Goal: Find contact information: Obtain details needed to contact an individual or organization

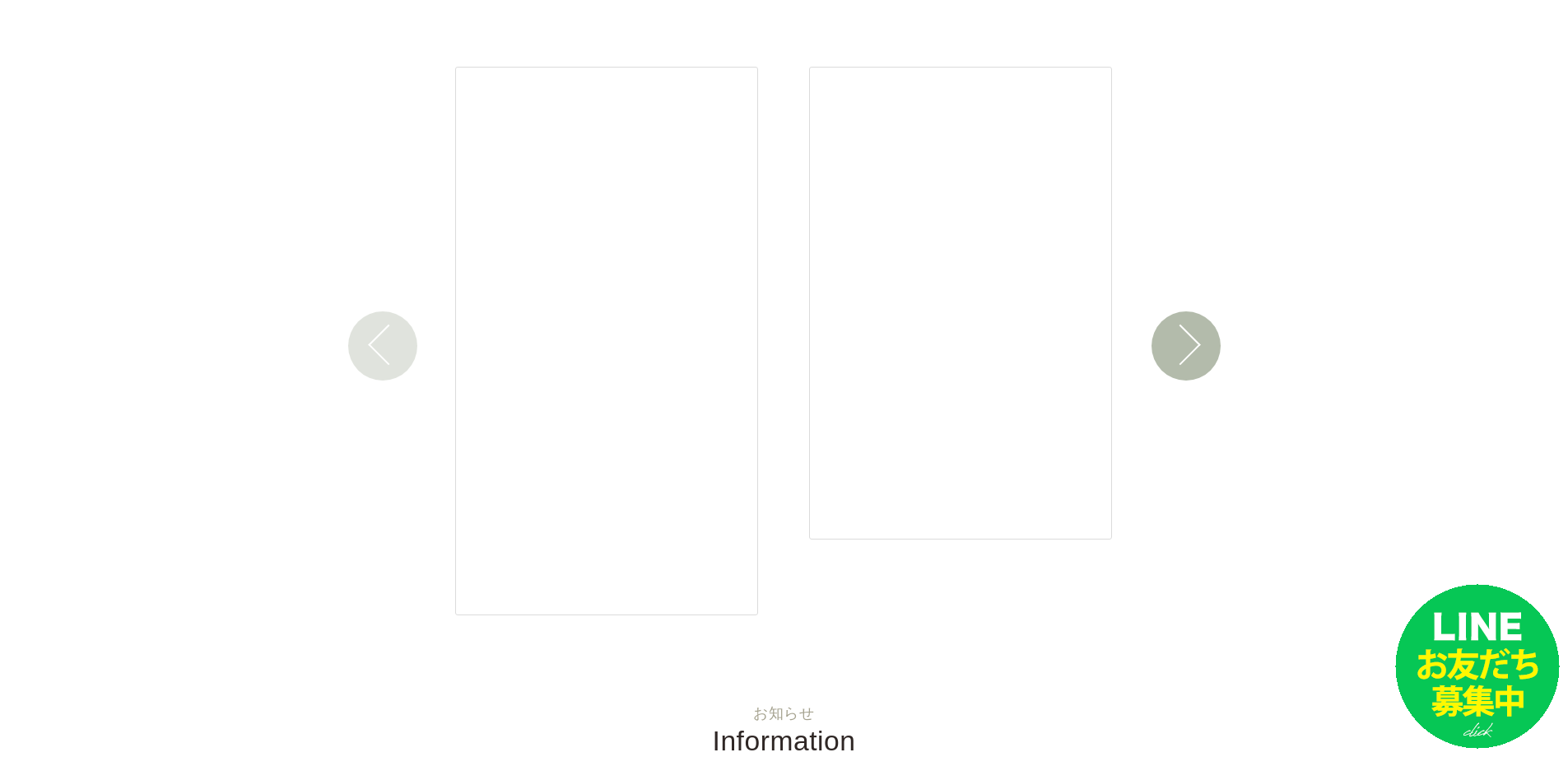
scroll to position [2609, 0]
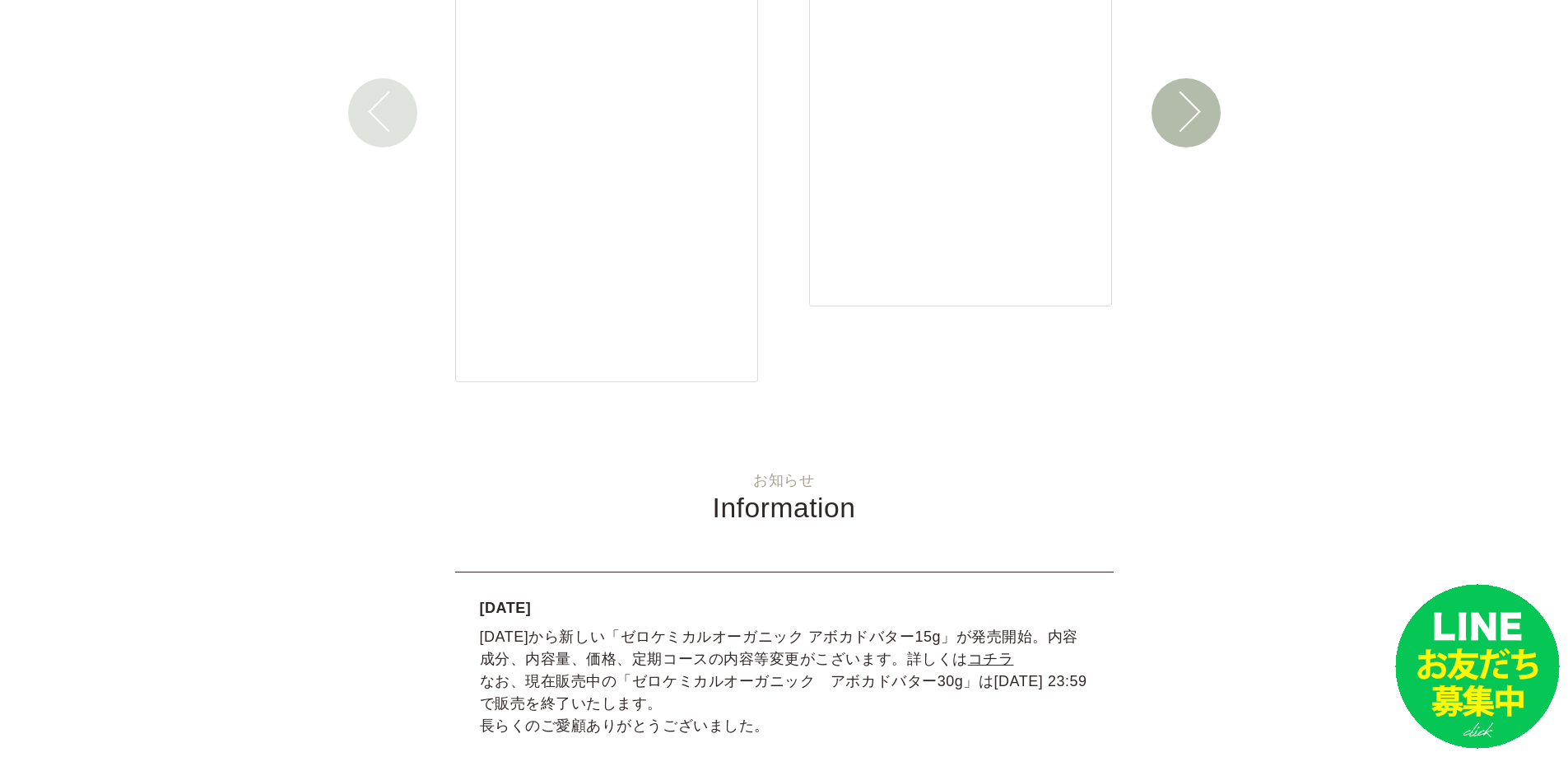
click at [1165, 94] on button "Next" at bounding box center [1186, 112] width 69 height 69
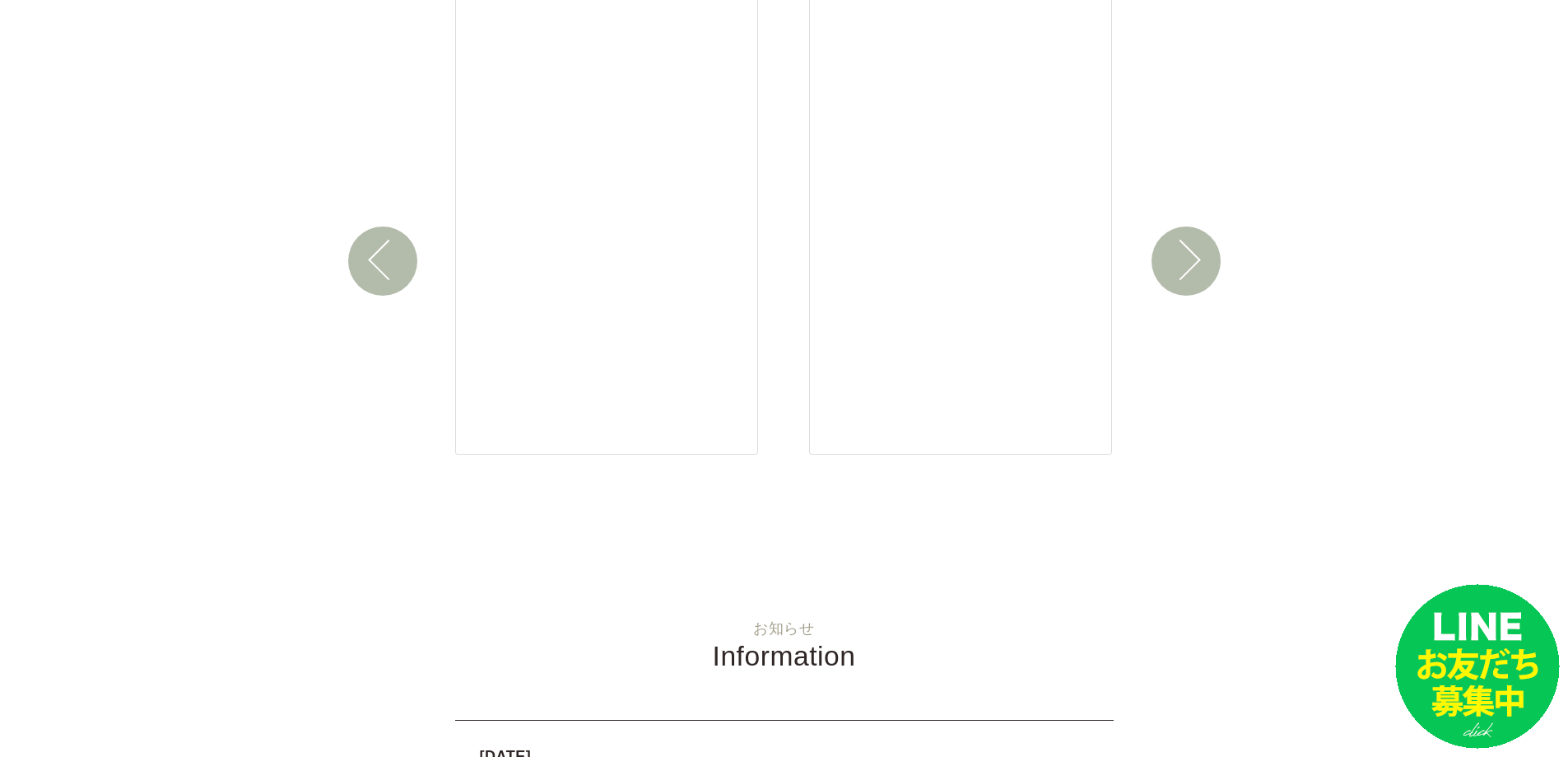
scroll to position [2334, 0]
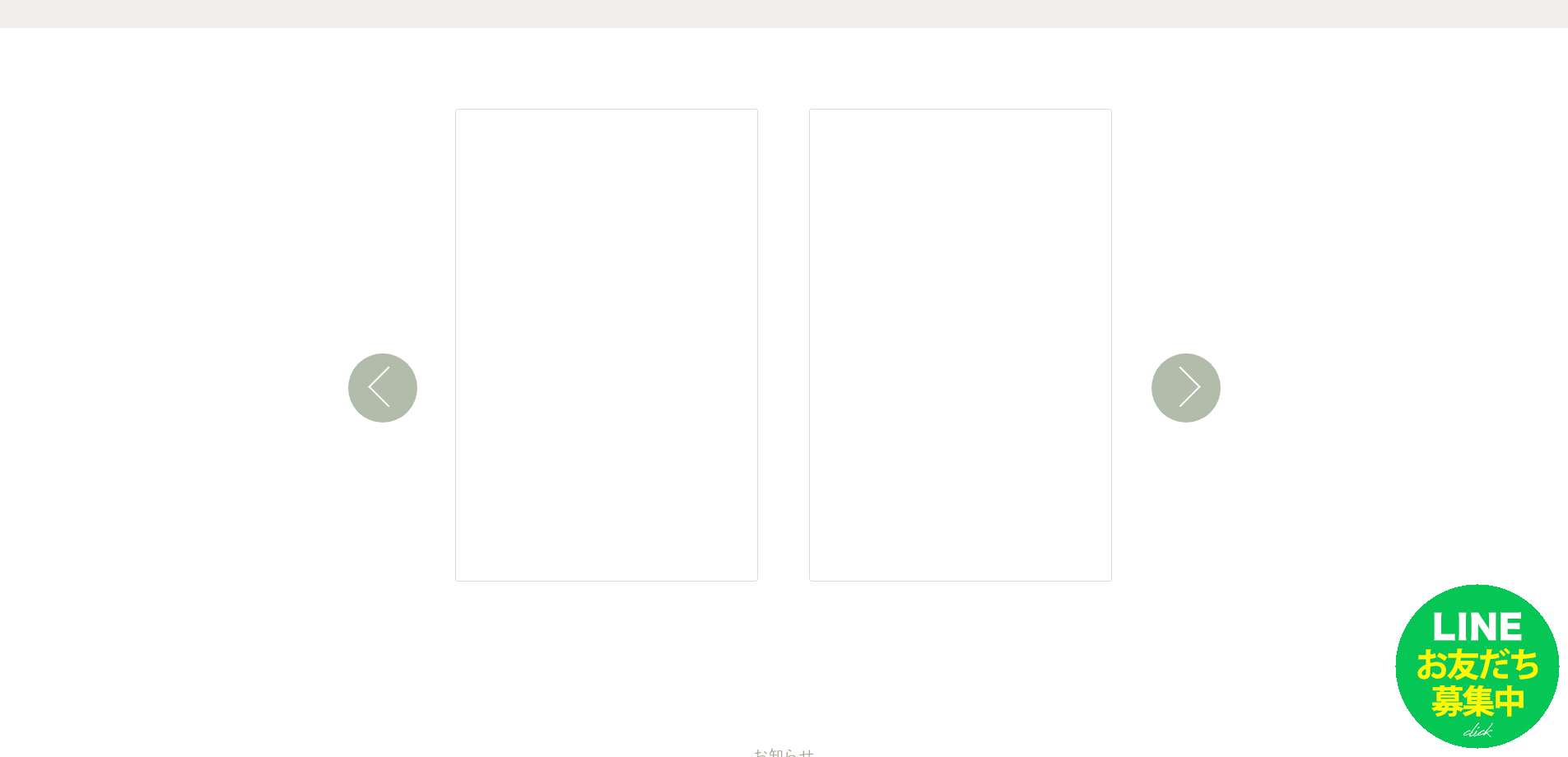
click at [1197, 372] on button "Next" at bounding box center [1186, 387] width 69 height 69
click at [1197, 370] on button "Next" at bounding box center [1186, 387] width 69 height 69
click at [1178, 375] on button "Next" at bounding box center [1186, 387] width 69 height 69
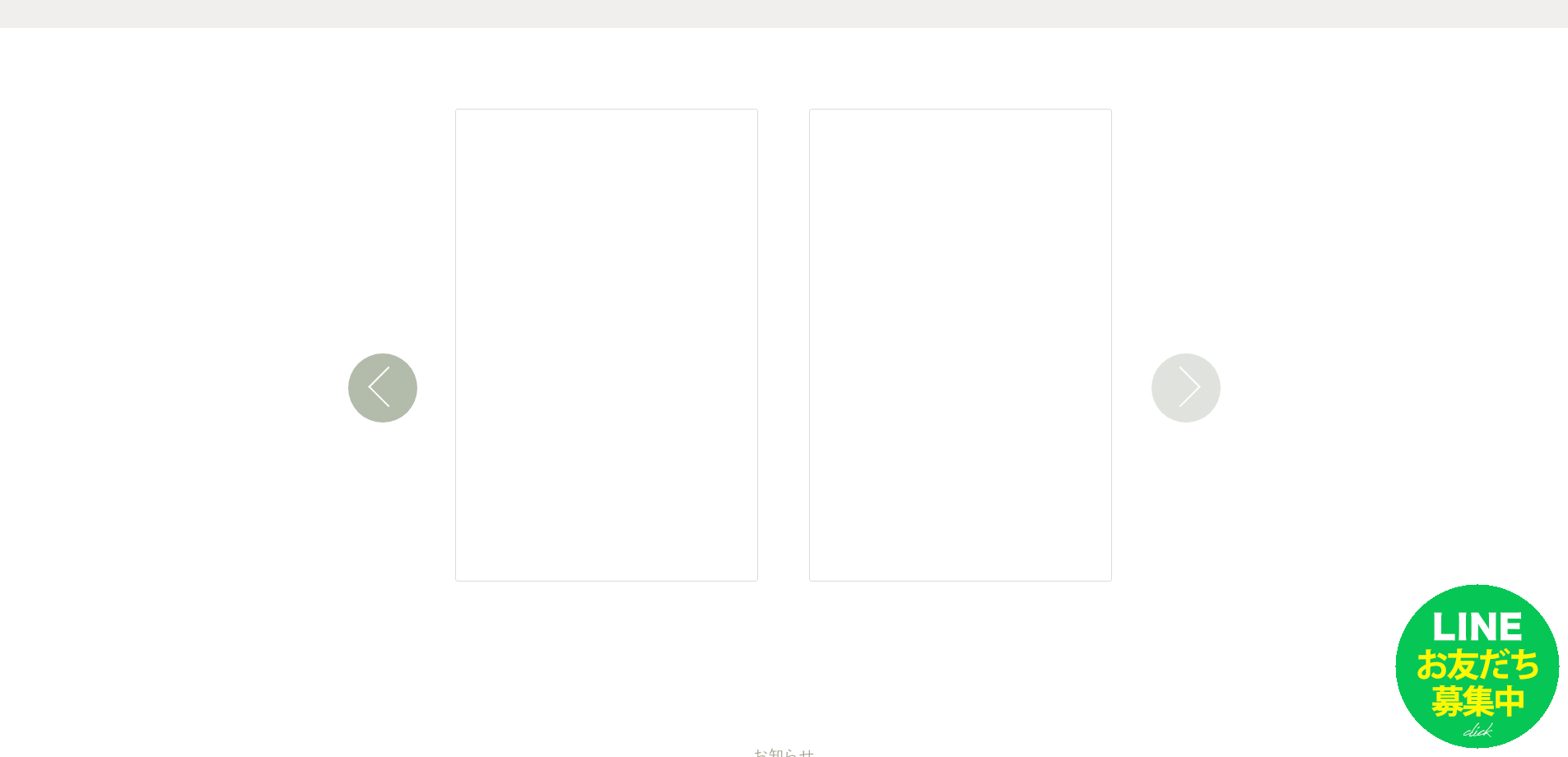
click at [1193, 370] on button "Next" at bounding box center [1186, 387] width 69 height 69
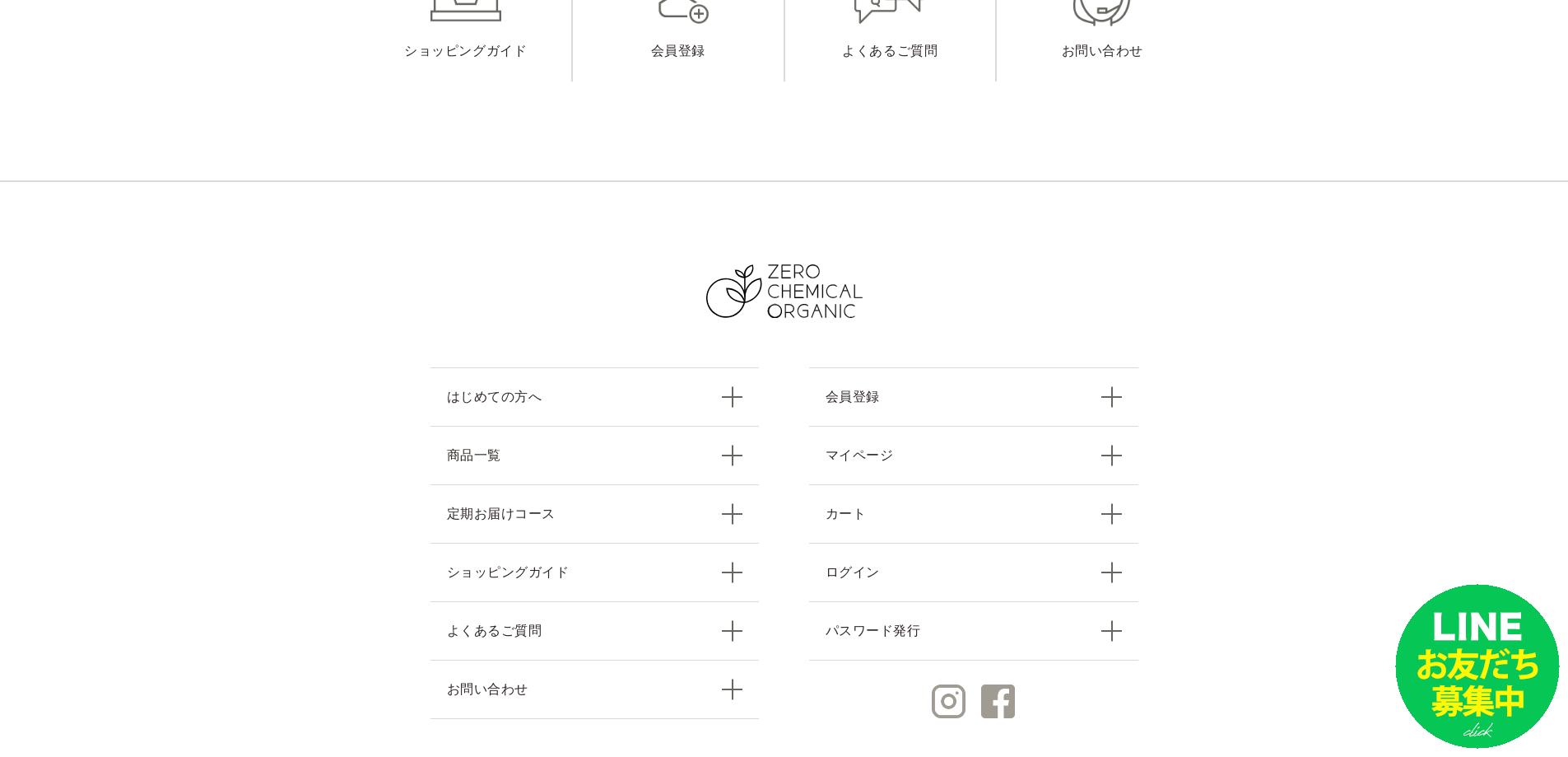
scroll to position [7139, 0]
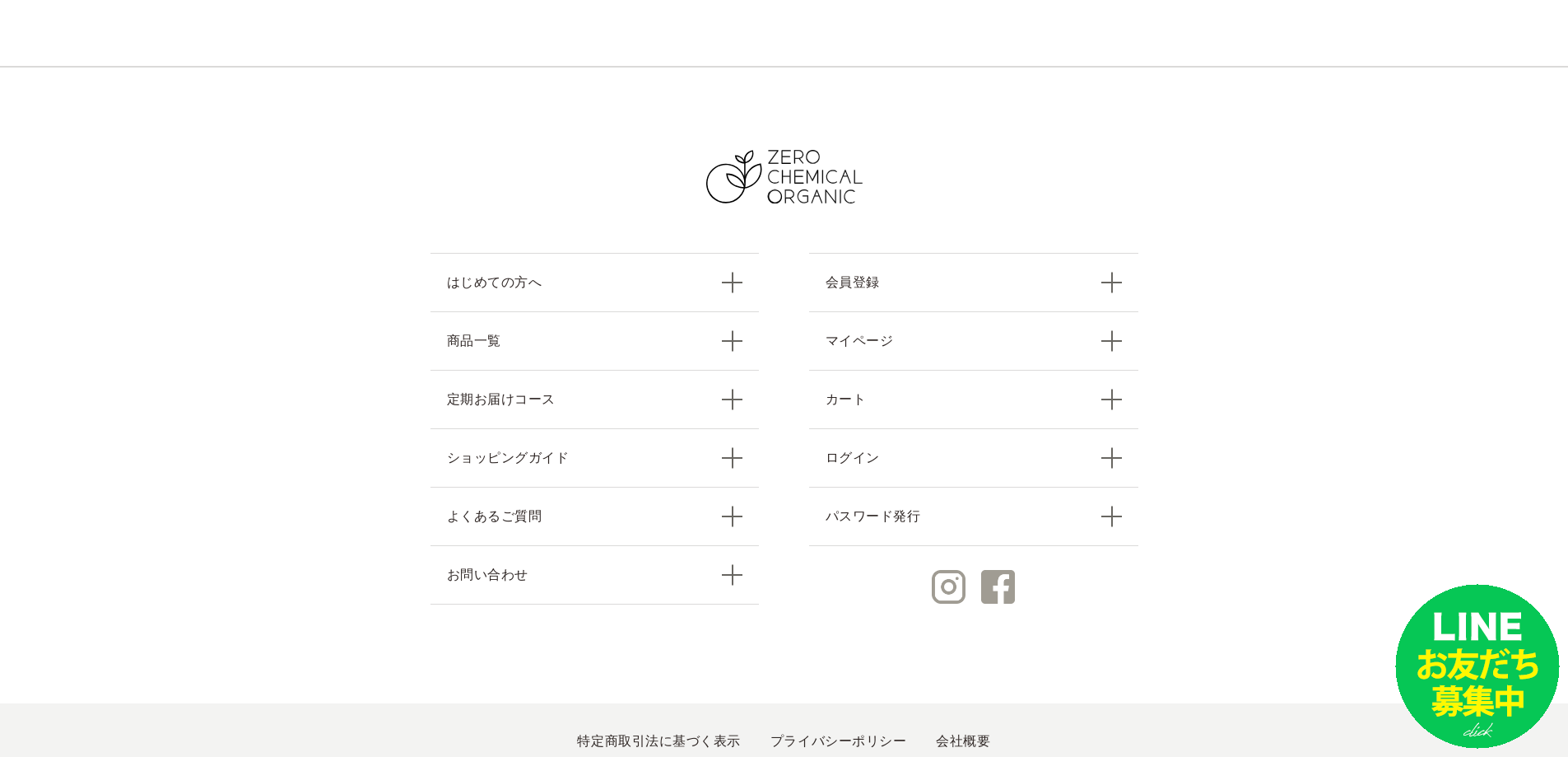
click at [943, 734] on link "会社概要" at bounding box center [963, 741] width 54 height 14
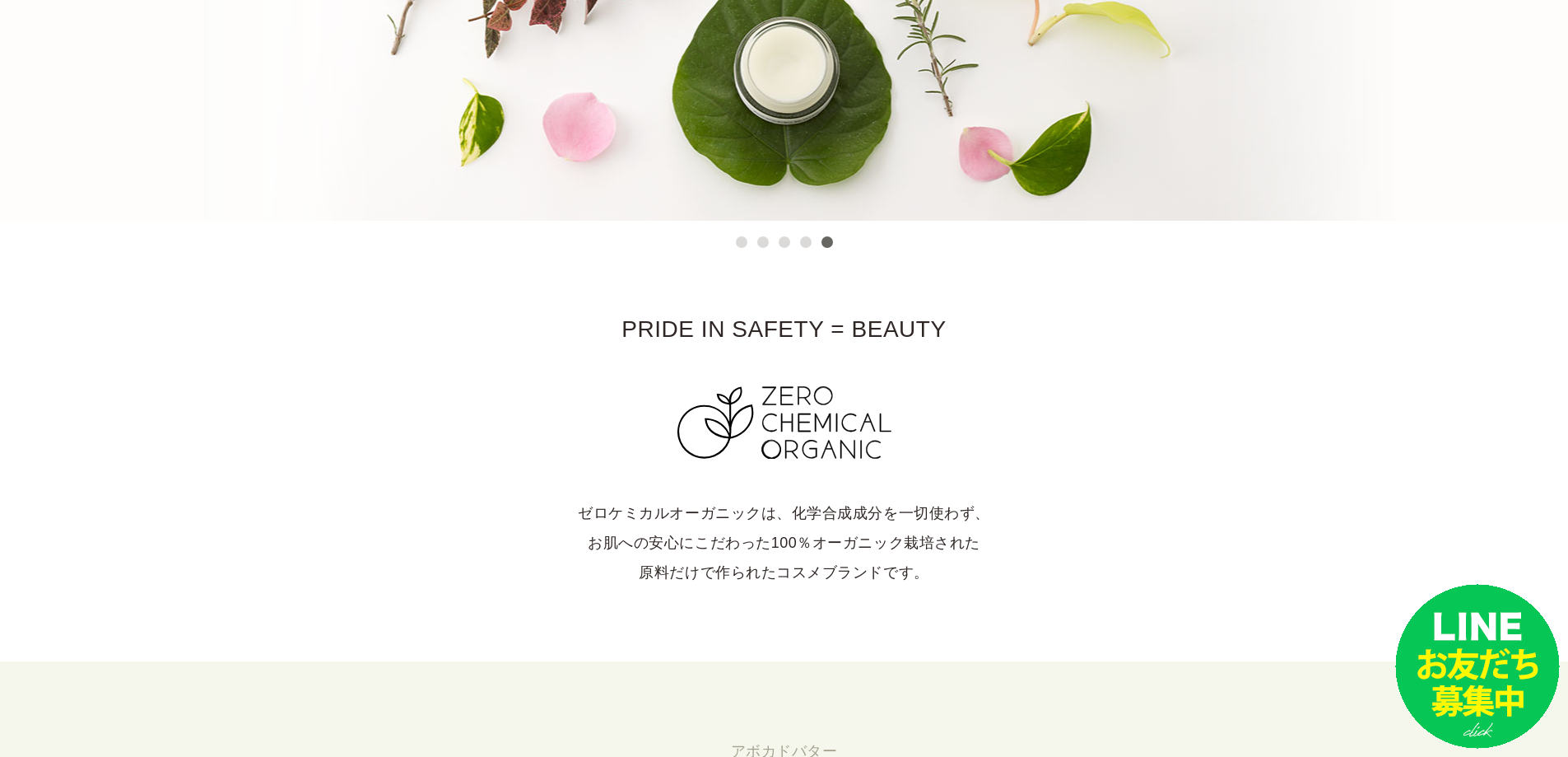
scroll to position [0, 0]
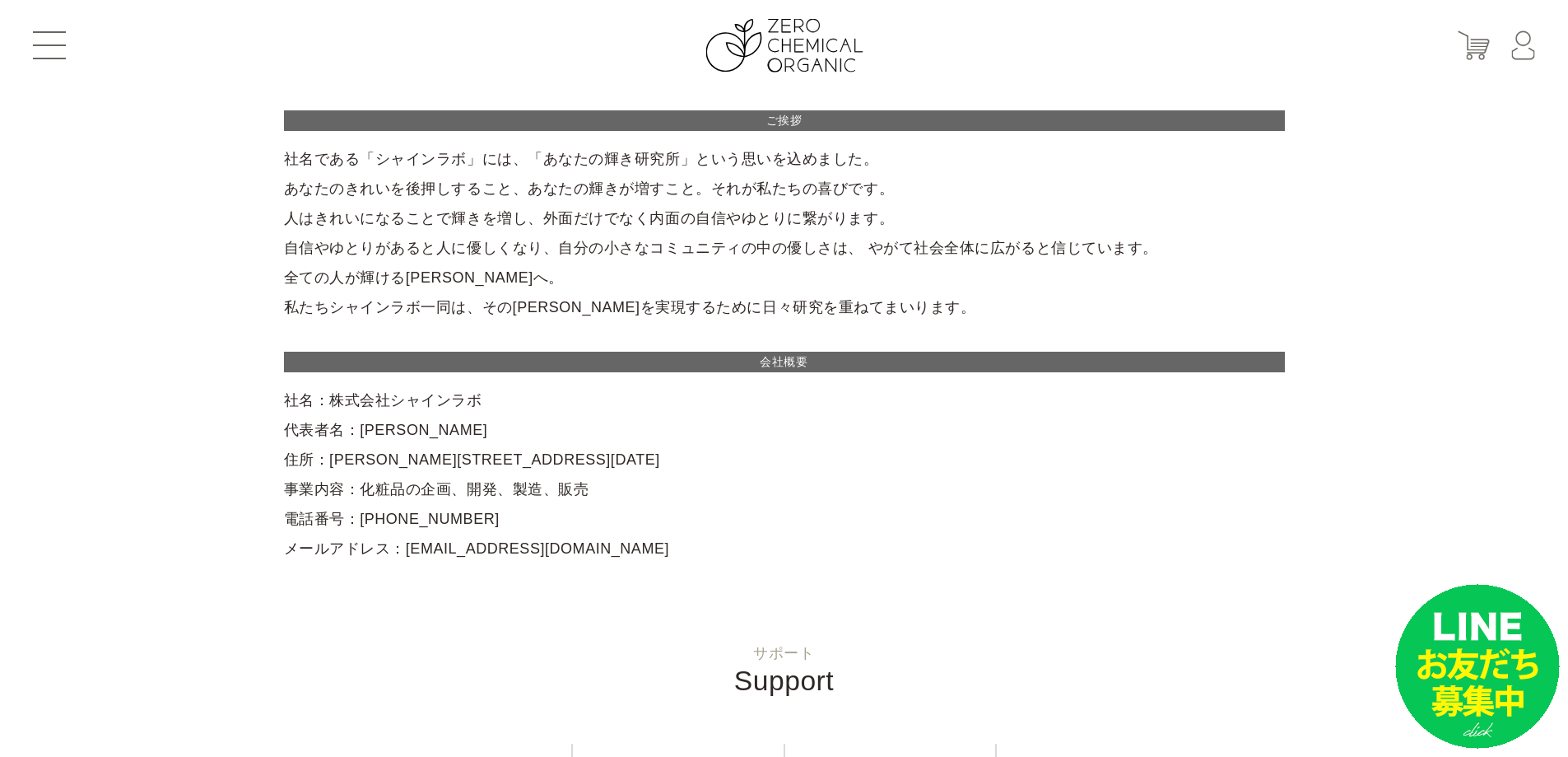
drag, startPoint x: 329, startPoint y: 402, endPoint x: 496, endPoint y: 401, distance: 167.0
click at [493, 402] on div "ご挨拶 社名である「シャインラボ」には、「あなたの輝き研究所」という思いを込めました。 あなたのきれいを後押しすること、あなたの輝きが増すこと。それが私たちの…" at bounding box center [784, 338] width 1001 height 453
copy div "株式会社シャインラボ"
drag, startPoint x: 430, startPoint y: 519, endPoint x: 359, endPoint y: 521, distance: 71.0
click at [359, 521] on div "ご挨拶 社名である「シャインラボ」には、「あなたの輝き研究所」という思いを込めました。 あなたのきれいを後押しすること、あなたの輝きが増すこと。それが私たちの…" at bounding box center [784, 338] width 1001 height 453
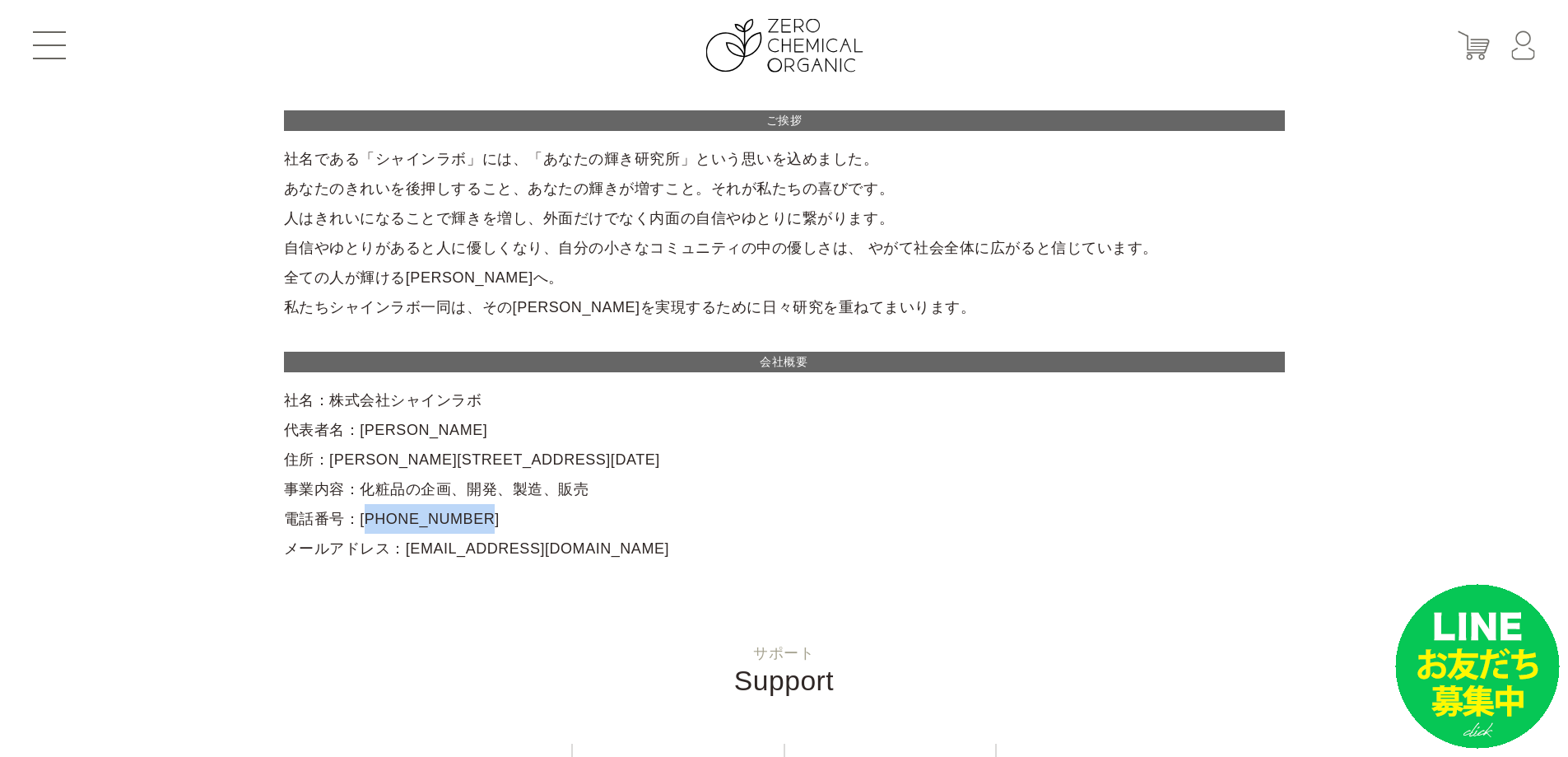
copy div "[PHONE_NUMBER]"
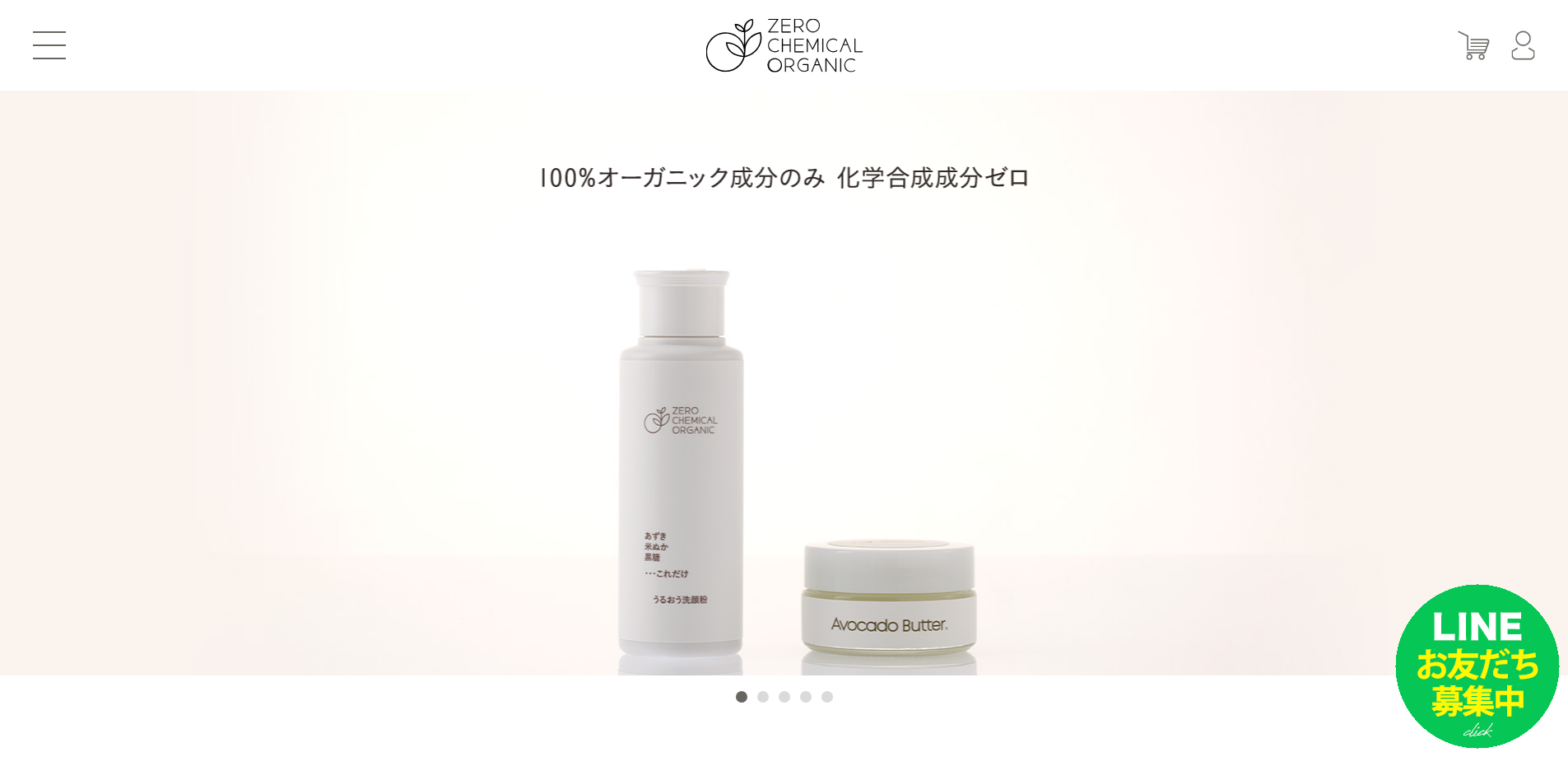
click at [706, 430] on li at bounding box center [784, 383] width 1568 height 585
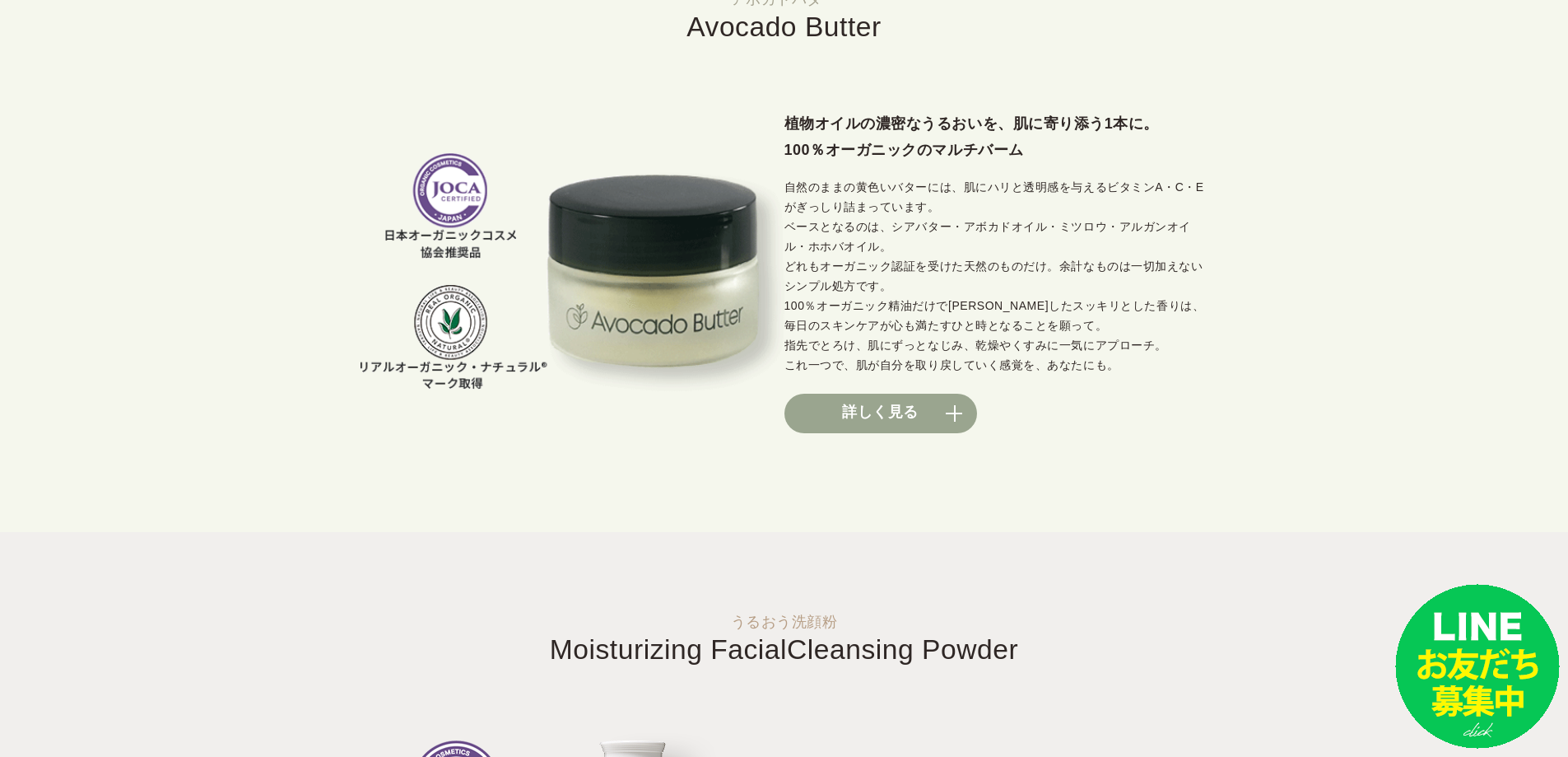
scroll to position [1373, 0]
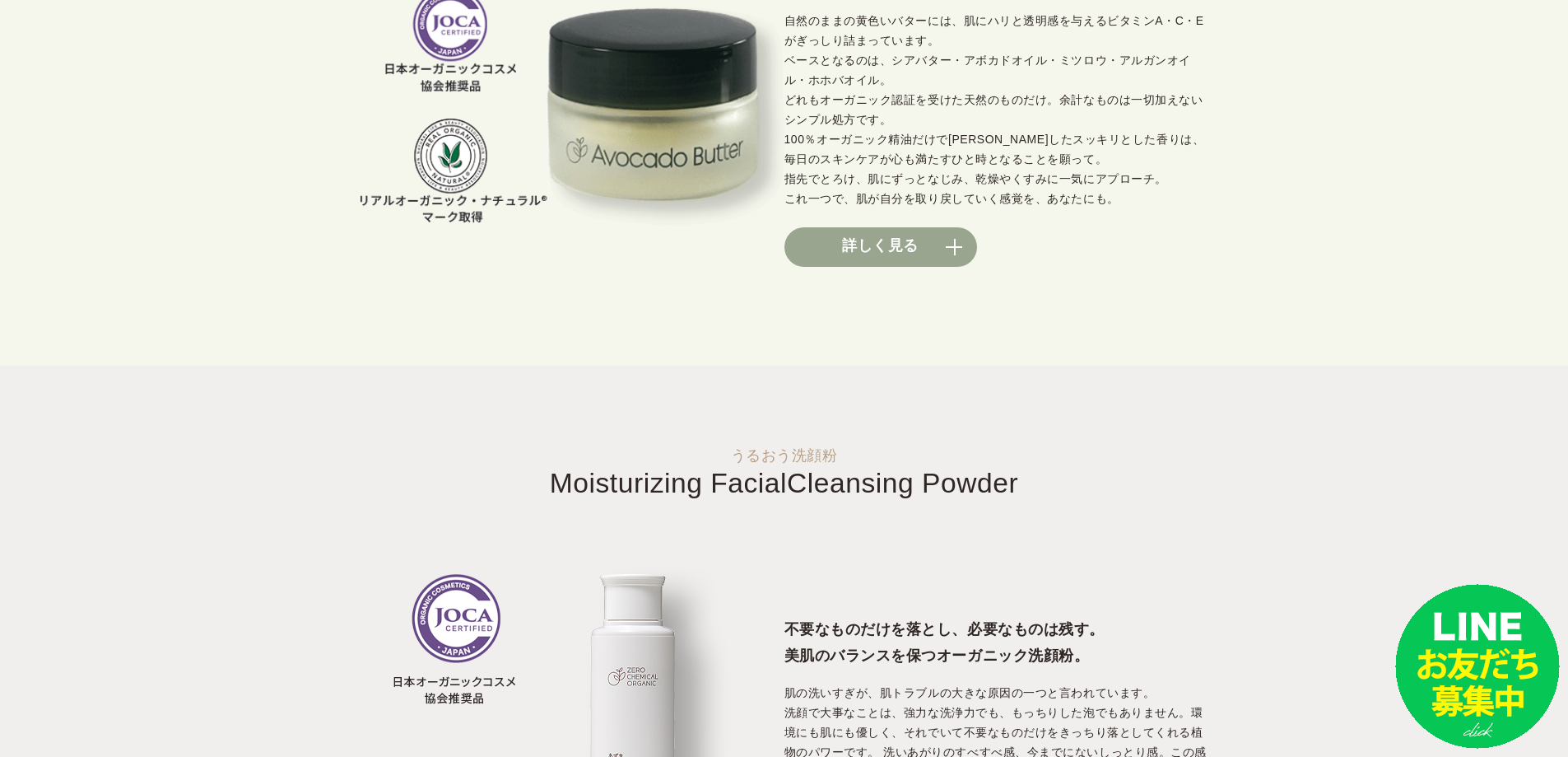
click at [919, 228] on link "詳しく見る" at bounding box center [880, 248] width 193 height 40
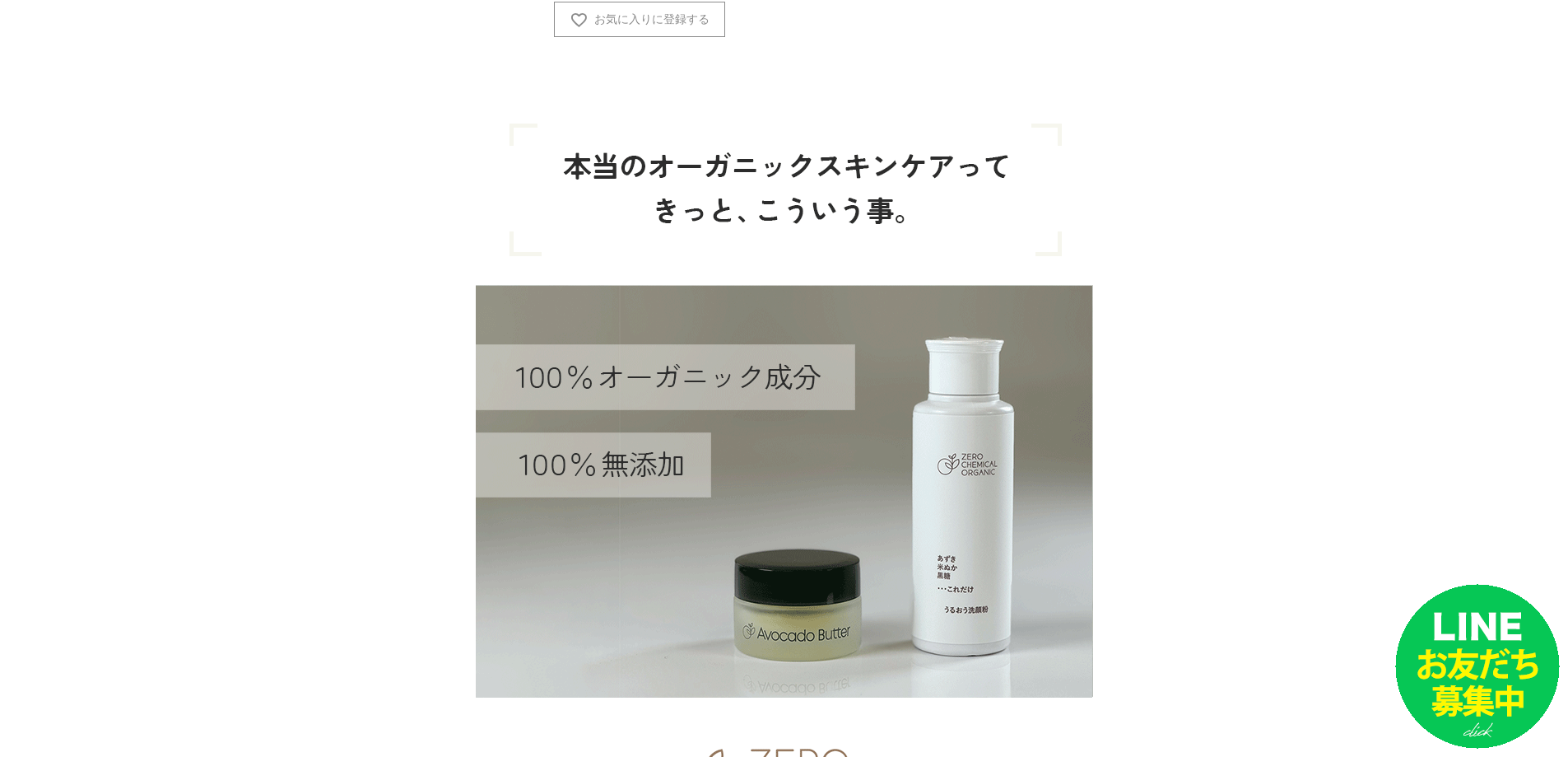
scroll to position [2059, 0]
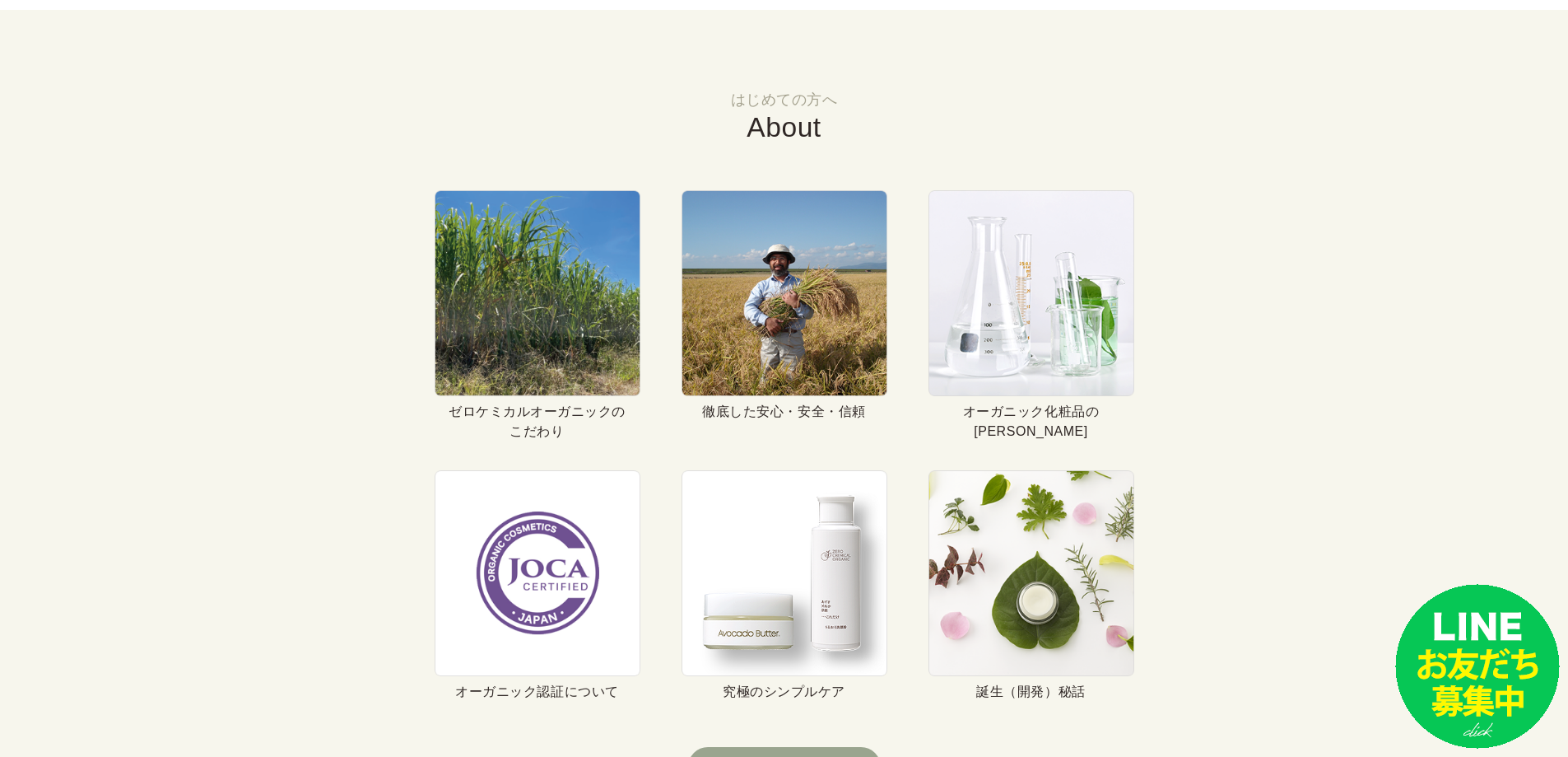
scroll to position [7139, 0]
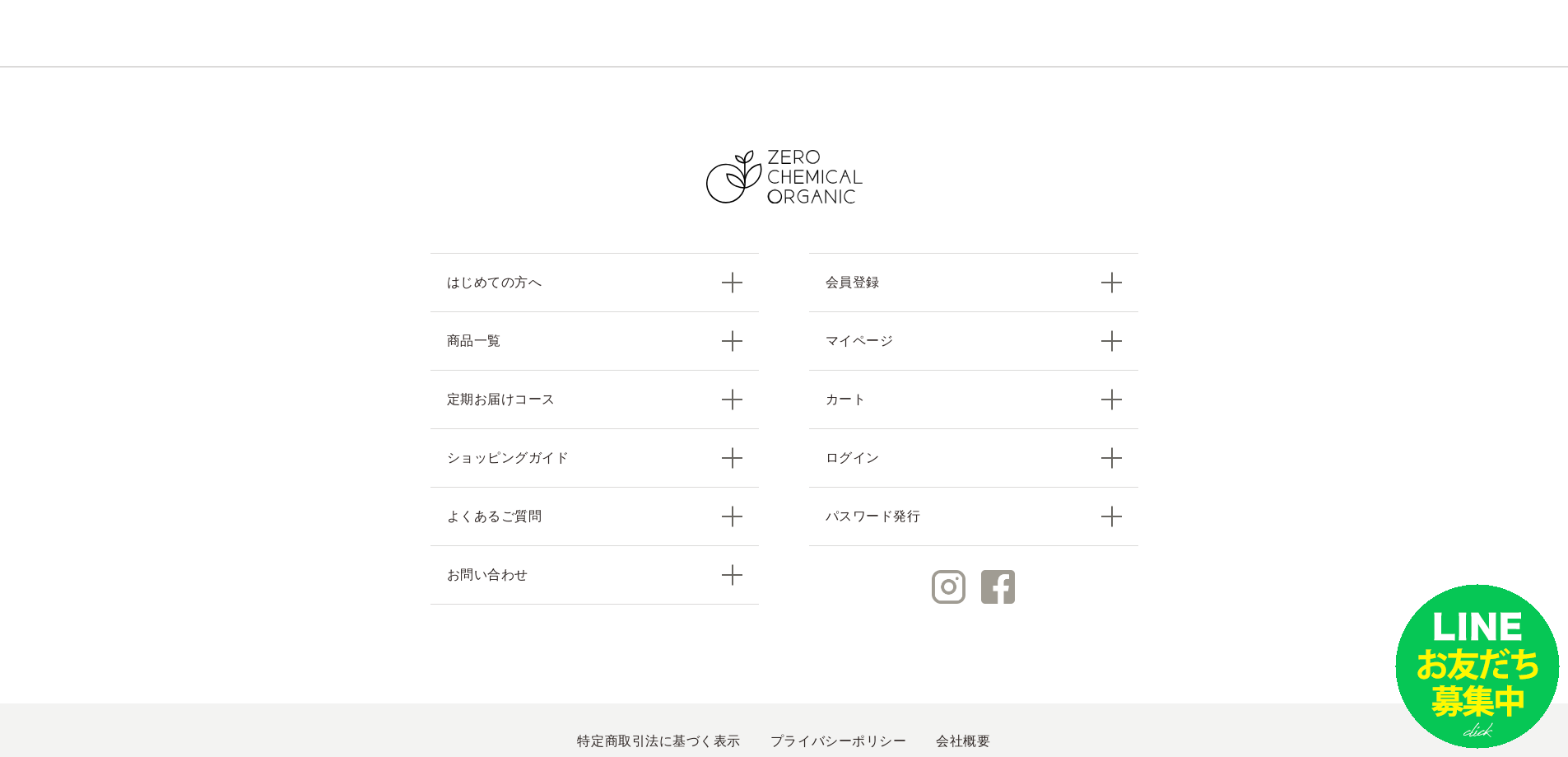
click at [939, 734] on link "会社概要" at bounding box center [963, 741] width 54 height 14
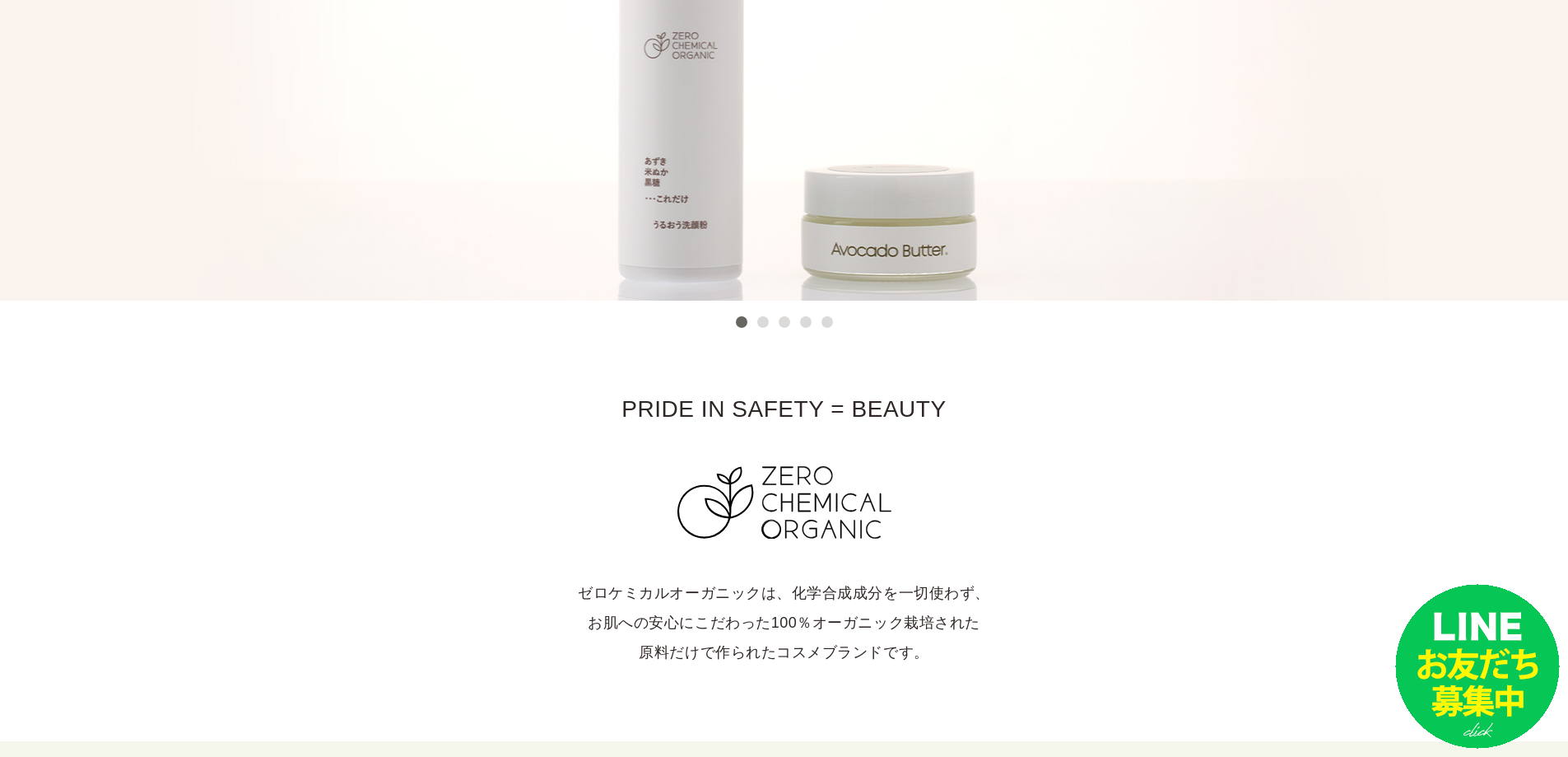
scroll to position [411, 0]
